Goal: Check status

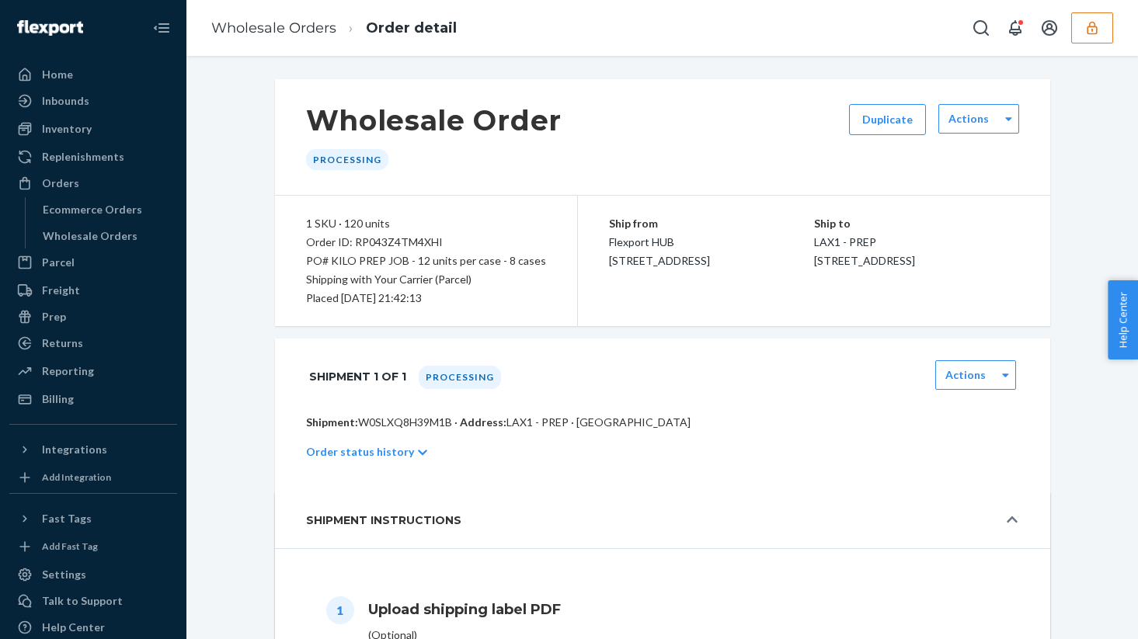
click at [1119, 29] on div "Wholesale Orders Order detail" at bounding box center [662, 28] width 952 height 56
click at [1099, 29] on icon "button" at bounding box center [1092, 28] width 16 height 16
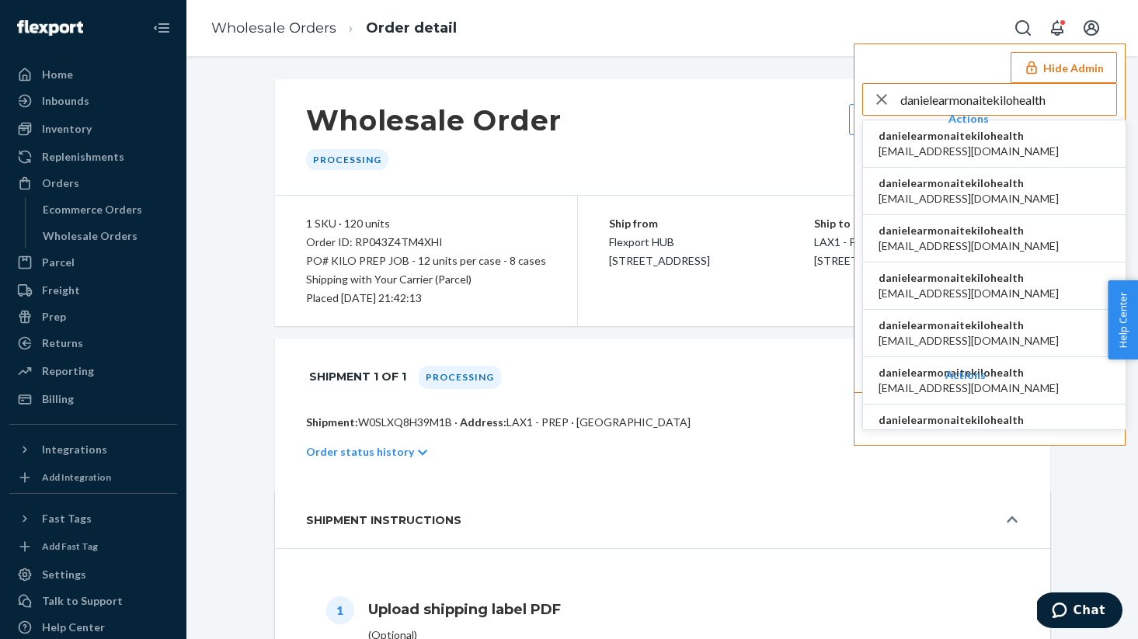
type input "danielearmonaitekilohealth"
click at [966, 140] on span "danielearmonaitekilohealth" at bounding box center [969, 136] width 180 height 16
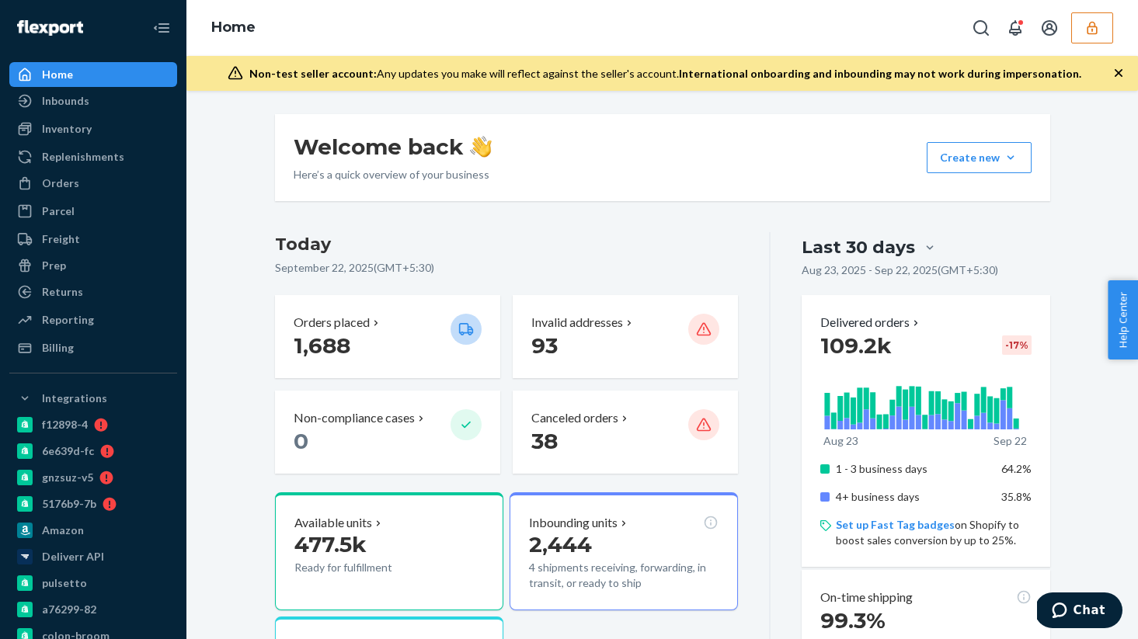
click at [1089, 33] on icon "button" at bounding box center [1092, 28] width 16 height 16
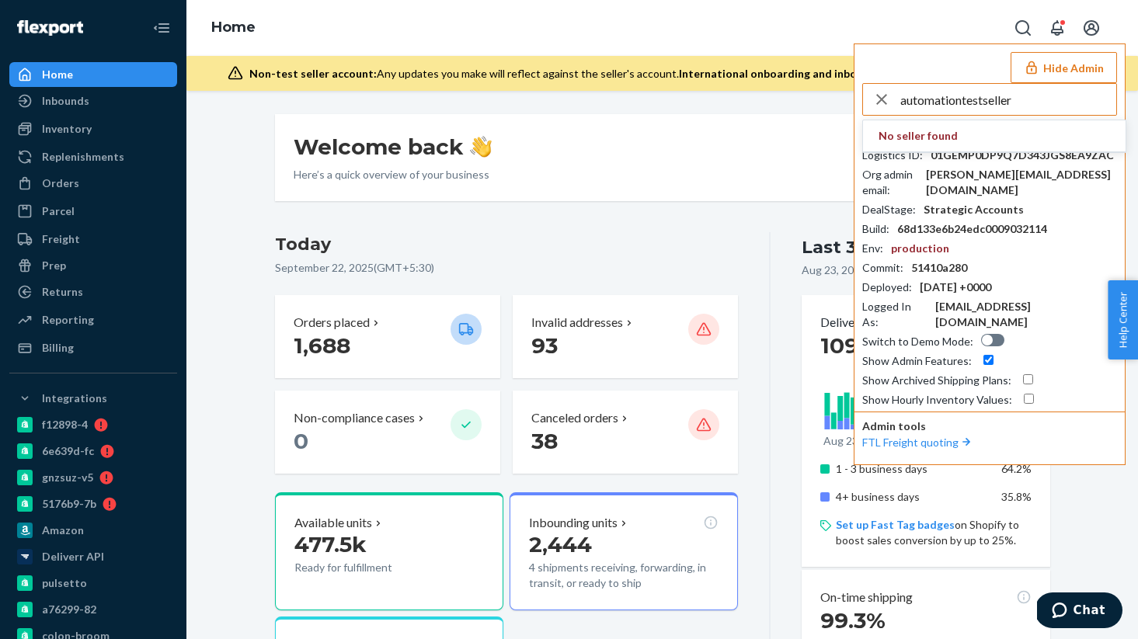
type input "automationtestseller"
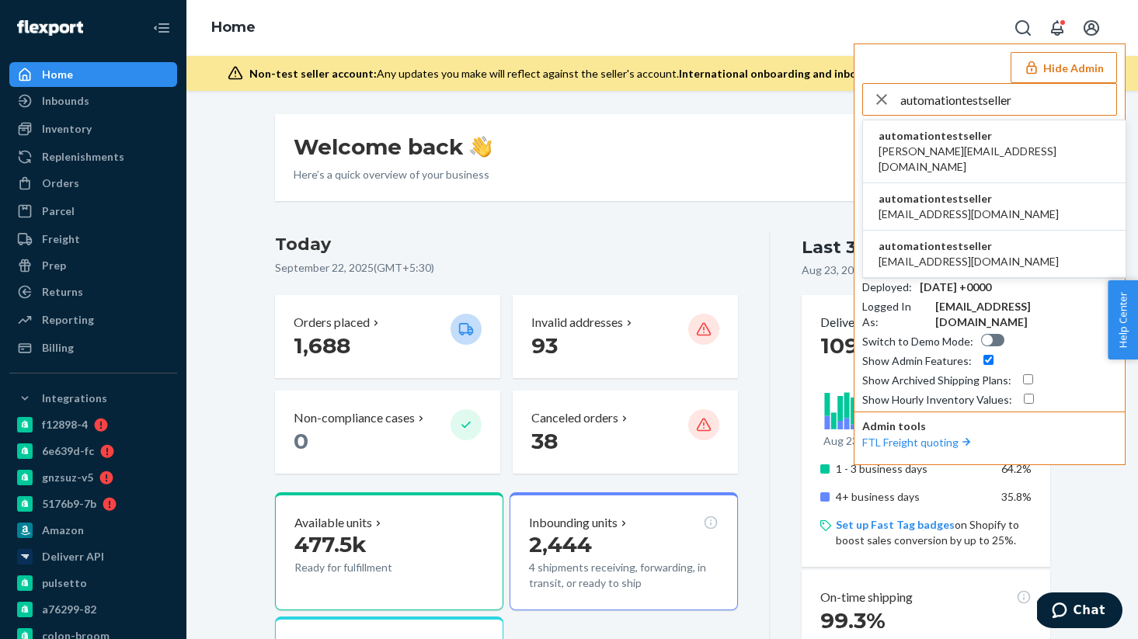
click at [914, 149] on span "[PERSON_NAME][EMAIL_ADDRESS][DOMAIN_NAME]" at bounding box center [994, 159] width 231 height 31
